Goal: Obtain resource: Obtain resource

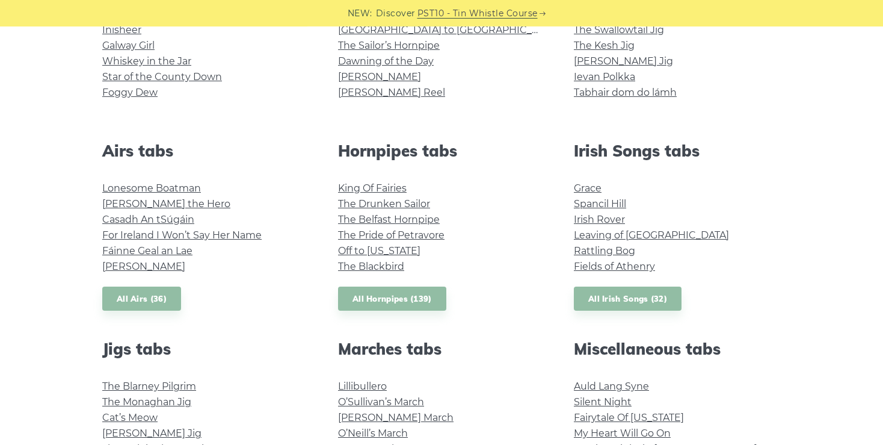
scroll to position [380, 0]
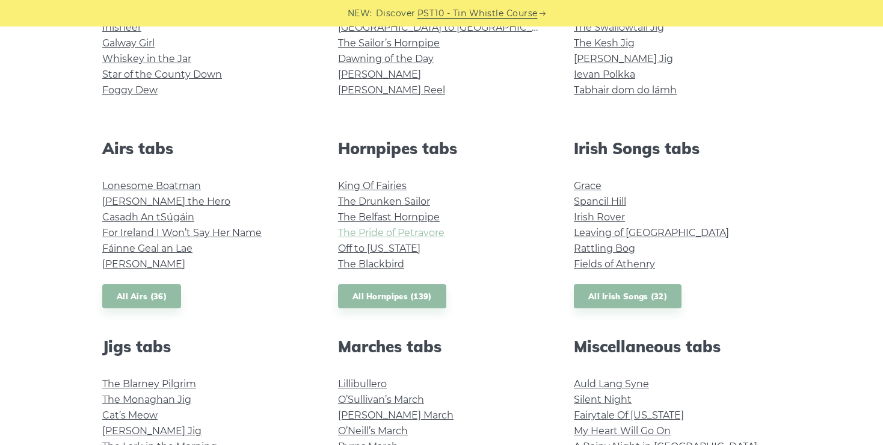
click at [431, 233] on link "The Pride of Petravore" at bounding box center [391, 232] width 106 height 11
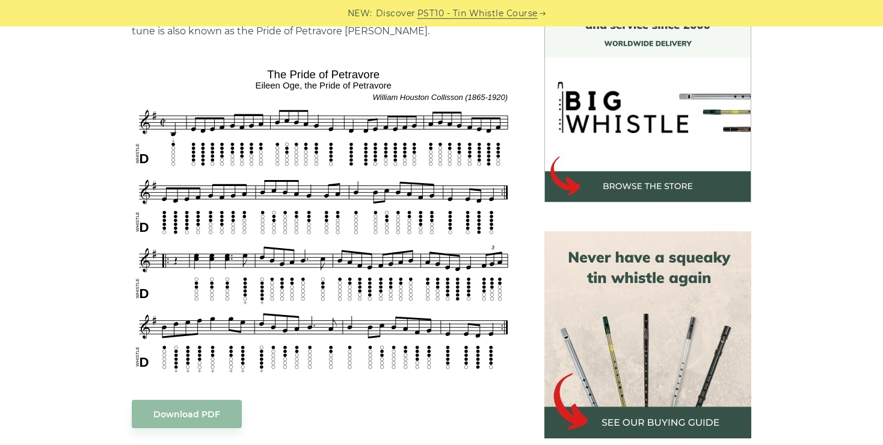
scroll to position [351, 0]
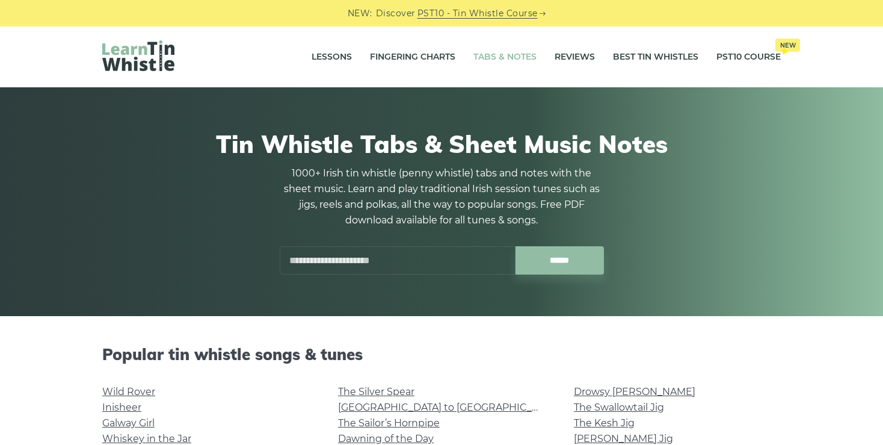
scroll to position [380, 0]
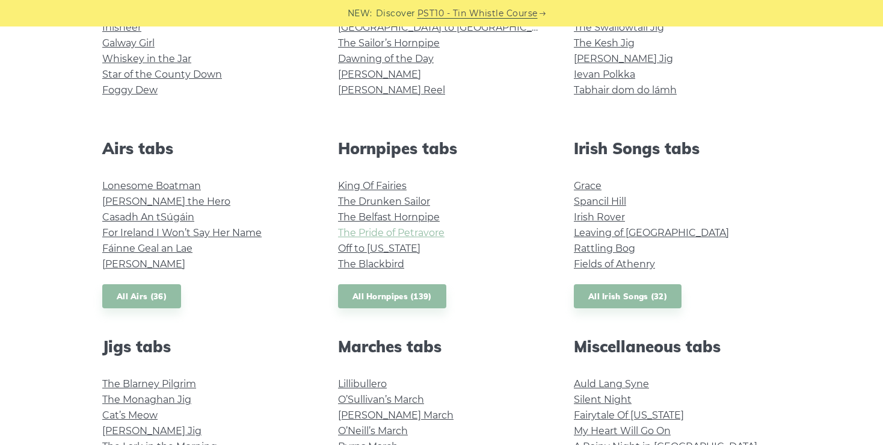
click at [409, 232] on link "The Pride of Petravore" at bounding box center [391, 232] width 106 height 11
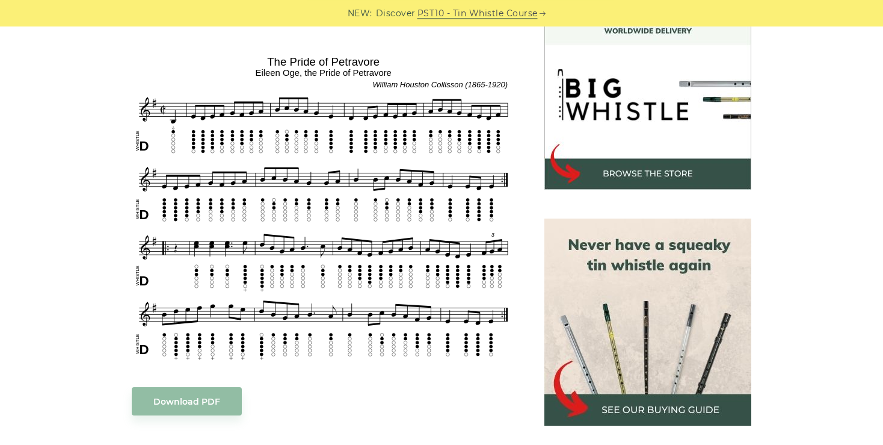
scroll to position [364, 0]
